Goal: Information Seeking & Learning: Stay updated

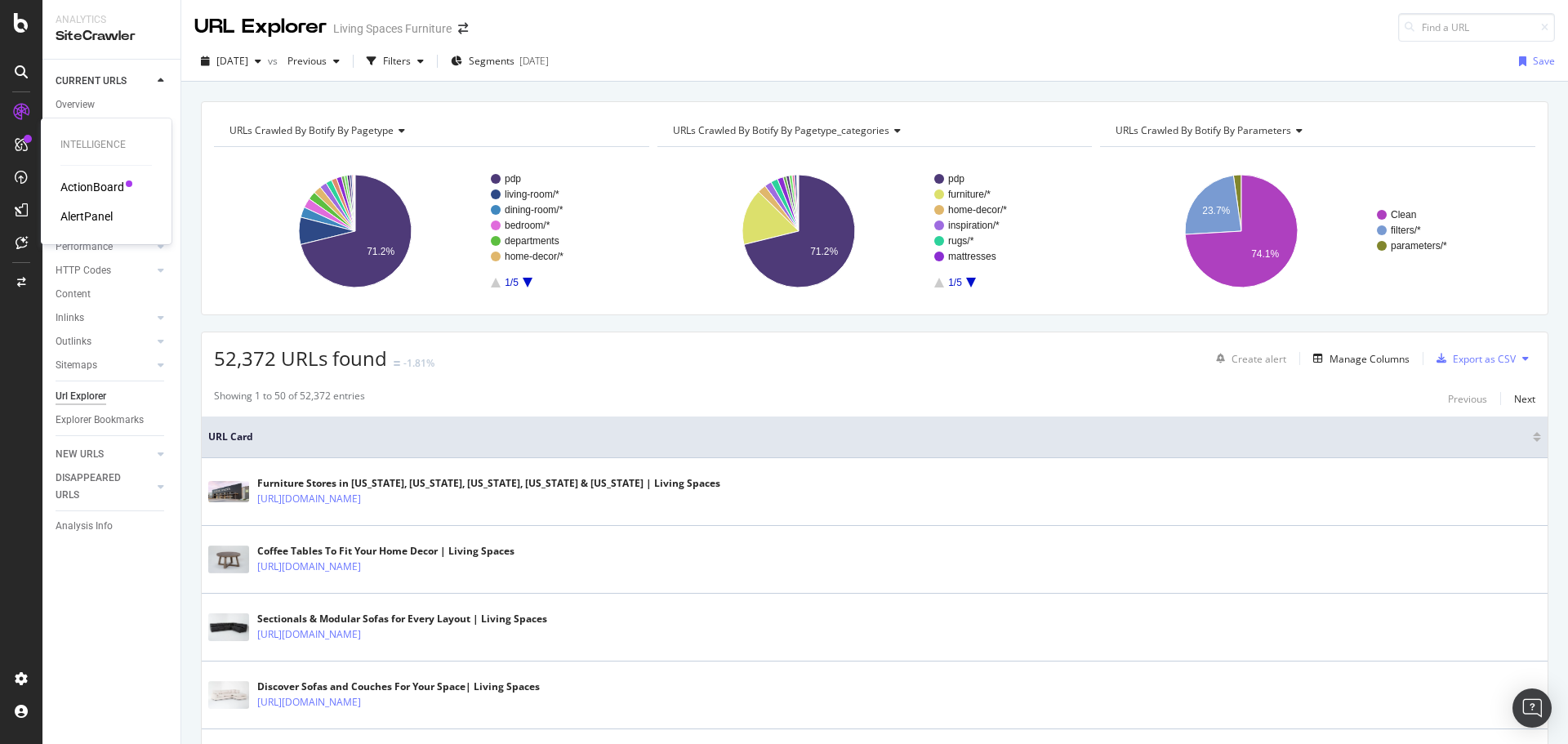
drag, startPoint x: 91, startPoint y: 222, endPoint x: 102, endPoint y: 221, distance: 11.0
click at [91, 222] on div "AlertPanel" at bounding box center [86, 216] width 53 height 17
